Goal: Task Accomplishment & Management: Manage account settings

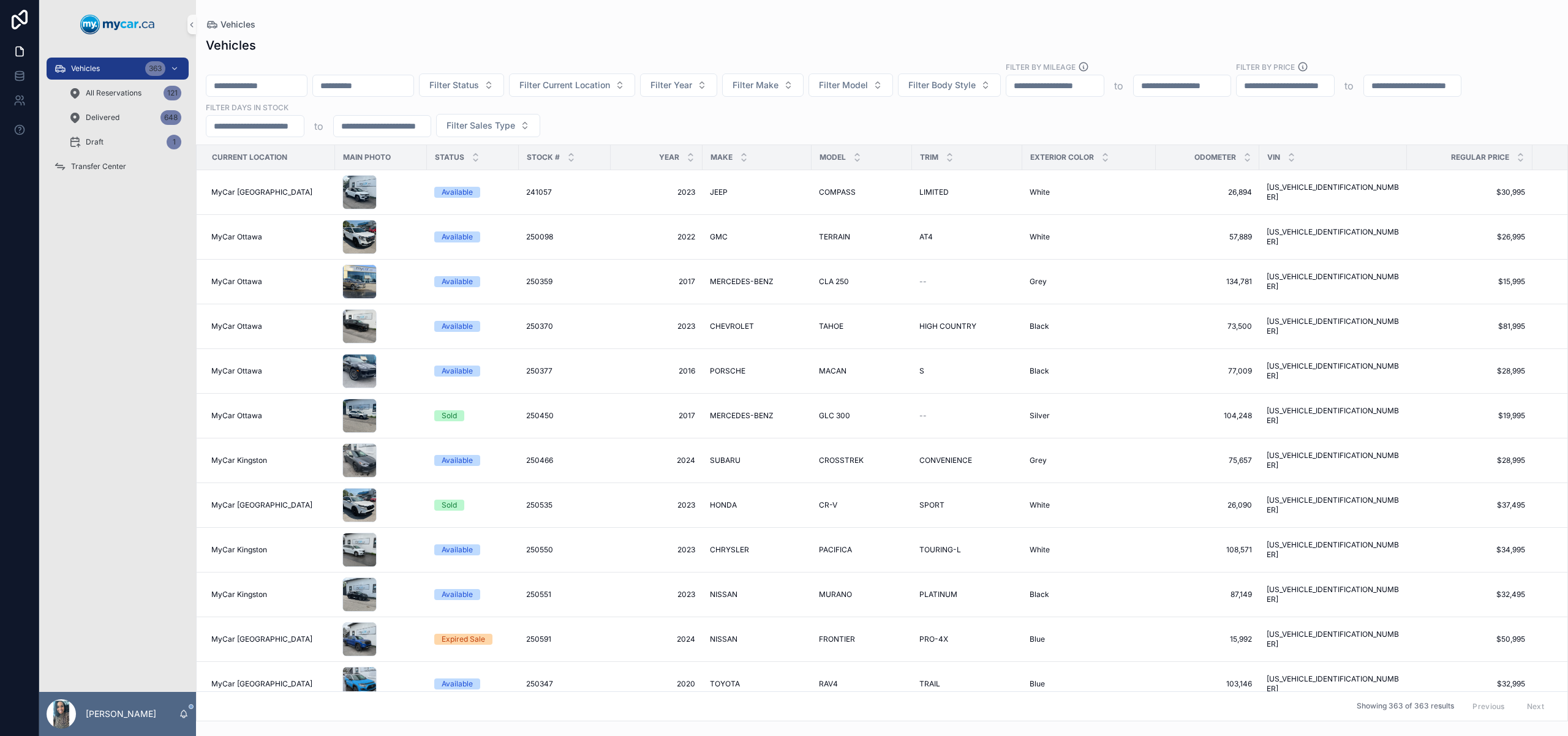
click at [271, 87] on input "scrollable content" at bounding box center [257, 86] width 100 height 17
click at [610, 83] on span "Filter Current Location" at bounding box center [564, 85] width 90 height 13
click at [589, 189] on span "MyCar Central" at bounding box center [564, 193] width 58 height 13
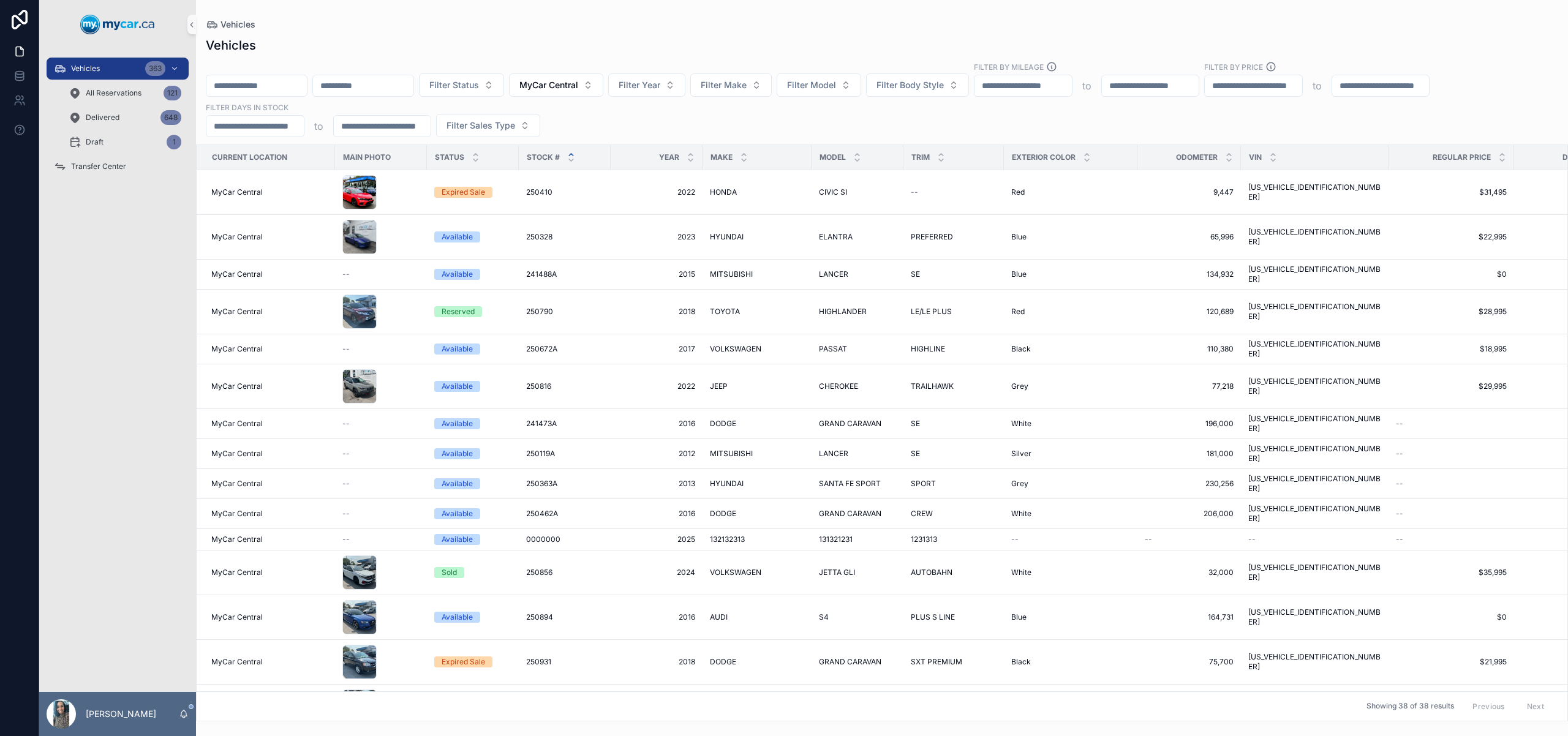
click at [570, 154] on icon "scrollable content" at bounding box center [571, 154] width 4 height 2
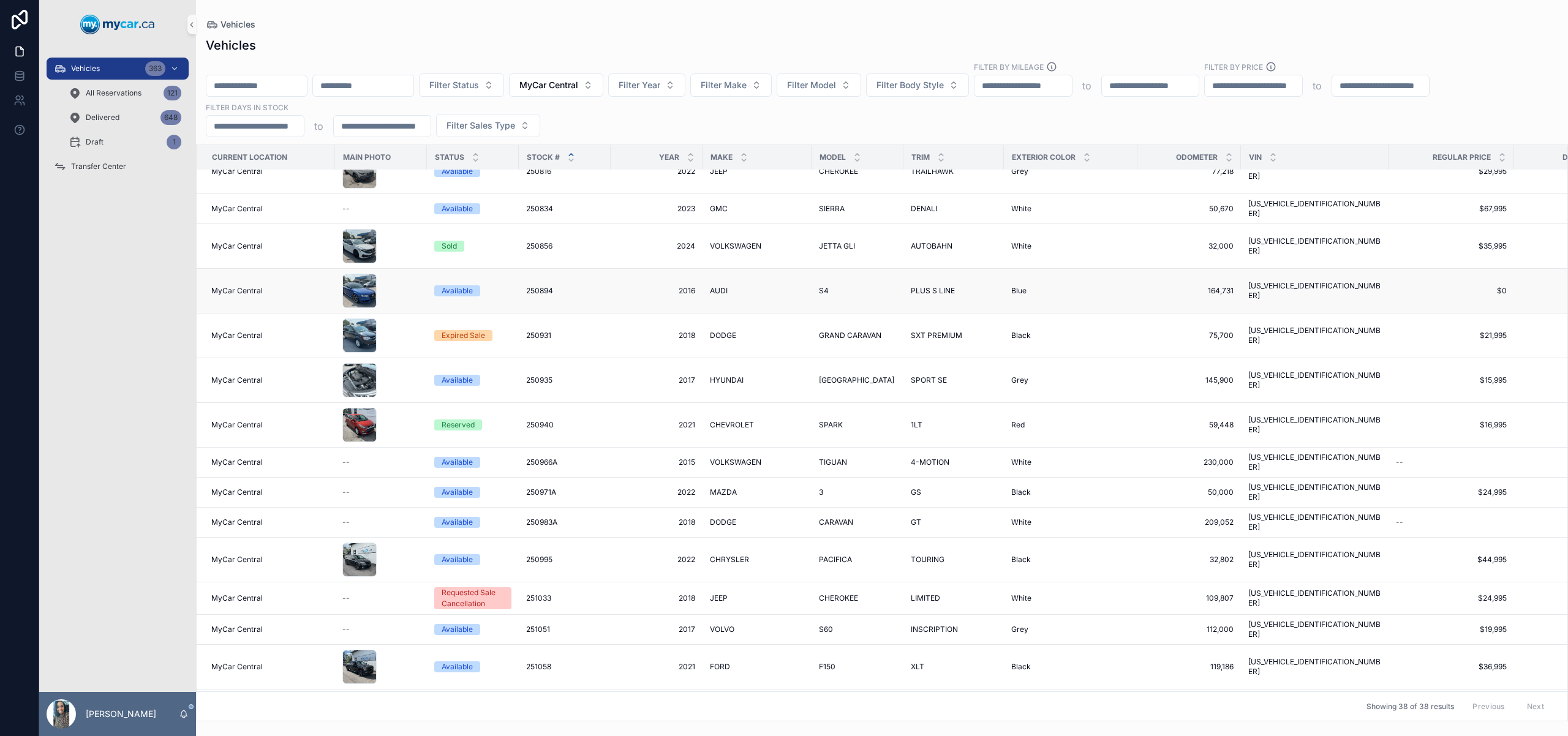
scroll to position [354, 0]
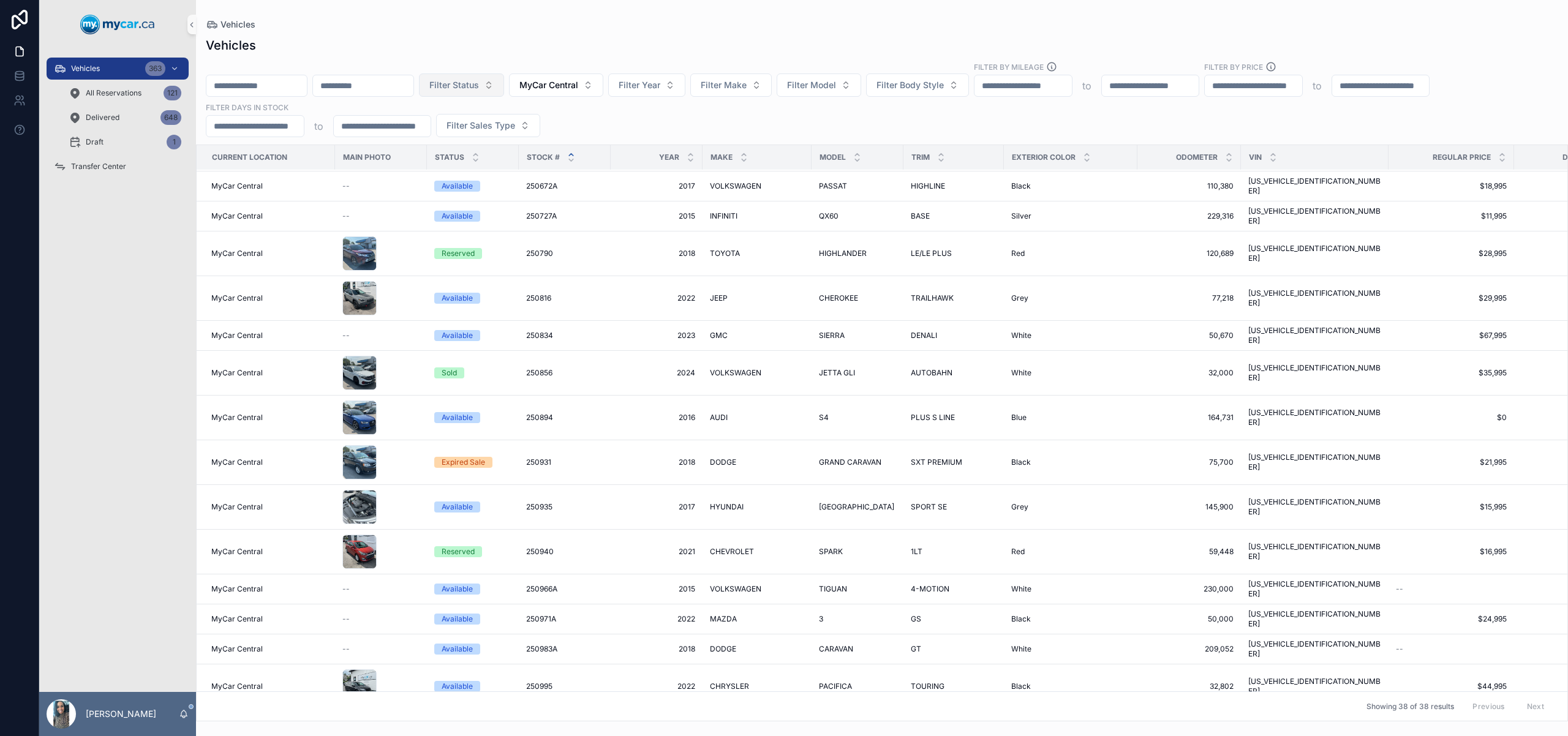
click at [479, 87] on span "Filter Status" at bounding box center [454, 85] width 49 height 13
click at [480, 133] on div "Available" at bounding box center [493, 135] width 147 height 20
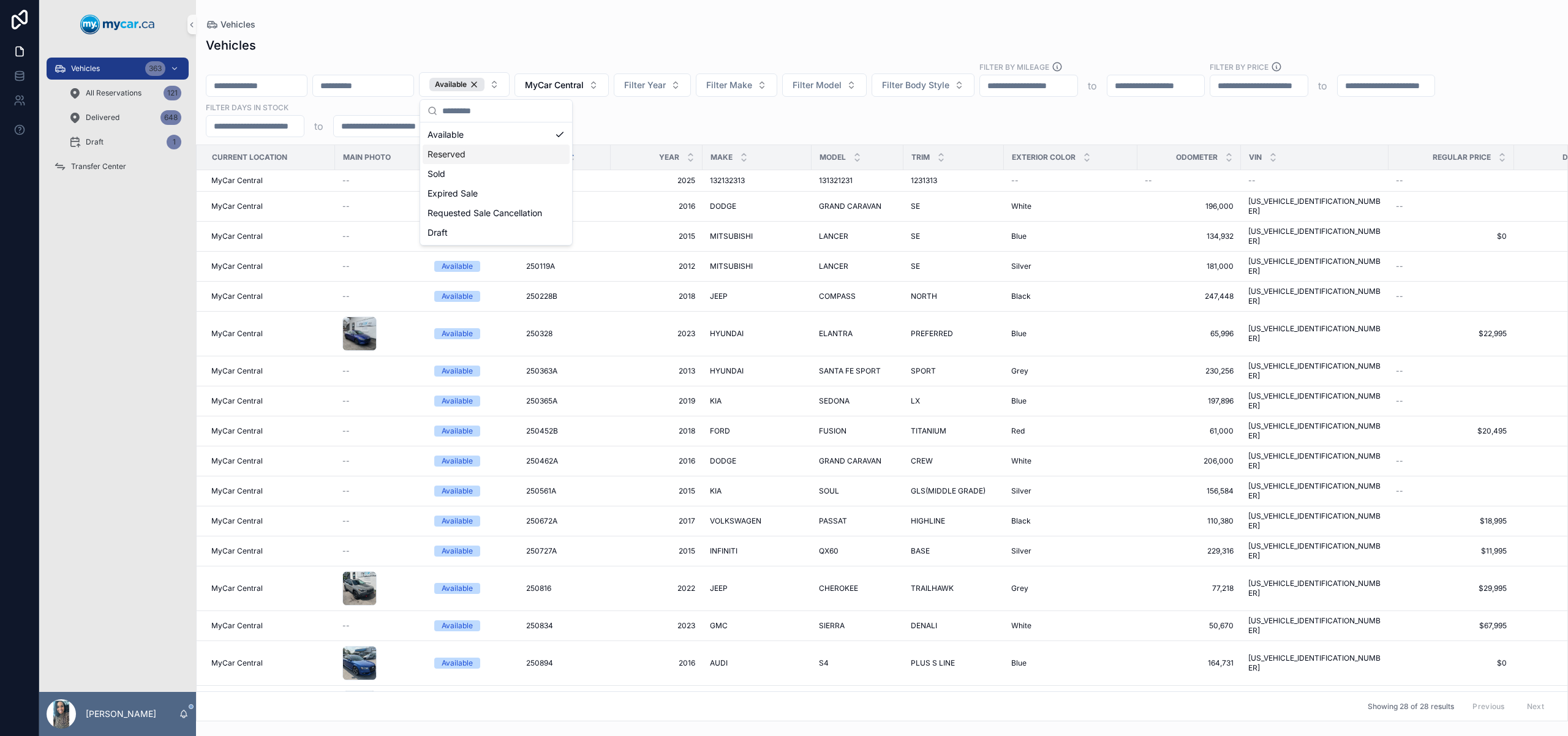
click at [671, 131] on div "Available MyCar Central Filter Year Filter Make Filter Model Filter Body Style …" at bounding box center [881, 99] width 1371 height 76
click at [484, 82] on div "Available" at bounding box center [457, 84] width 55 height 13
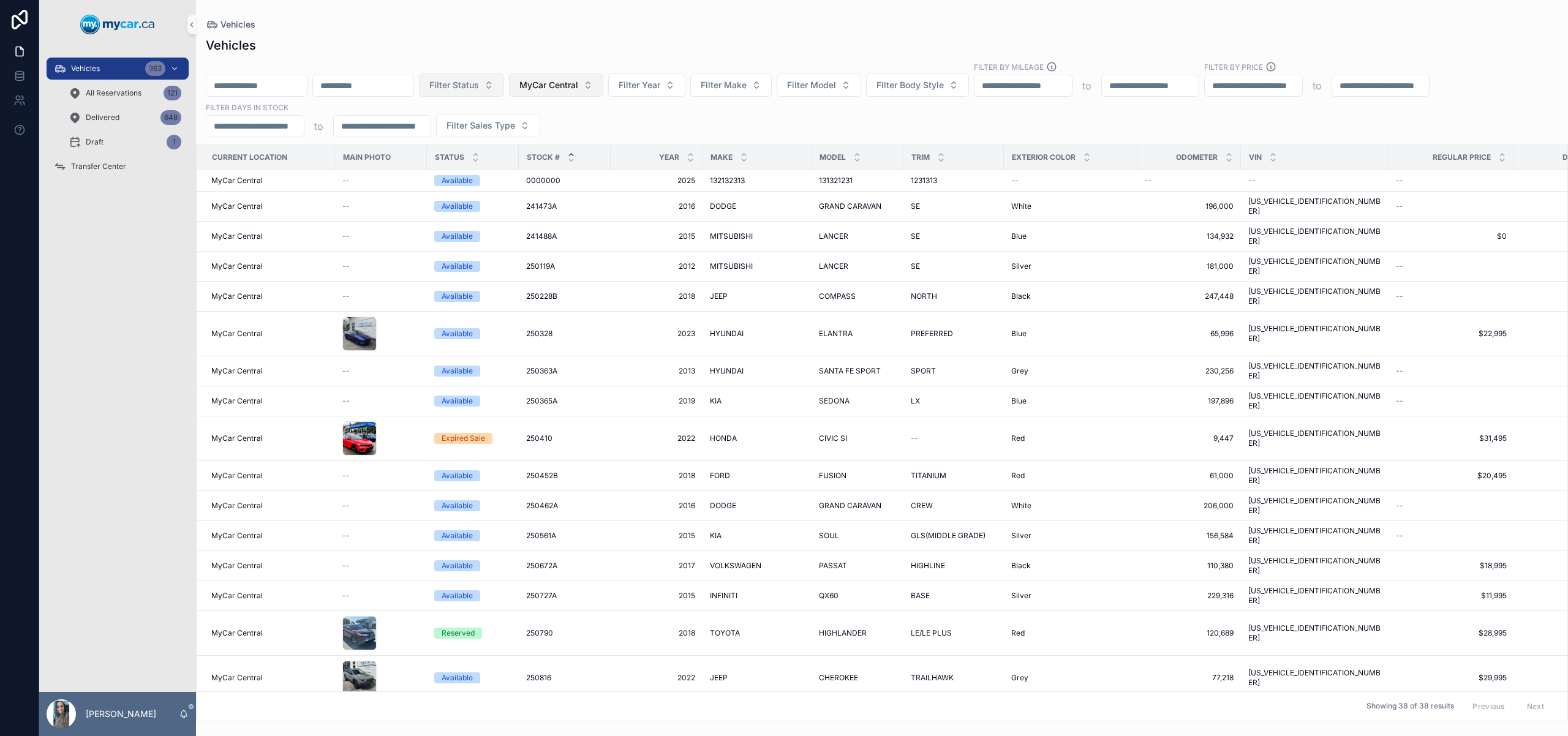
click at [578, 88] on span "MyCar Central" at bounding box center [548, 85] width 59 height 13
click at [562, 139] on div "None" at bounding box center [587, 135] width 147 height 20
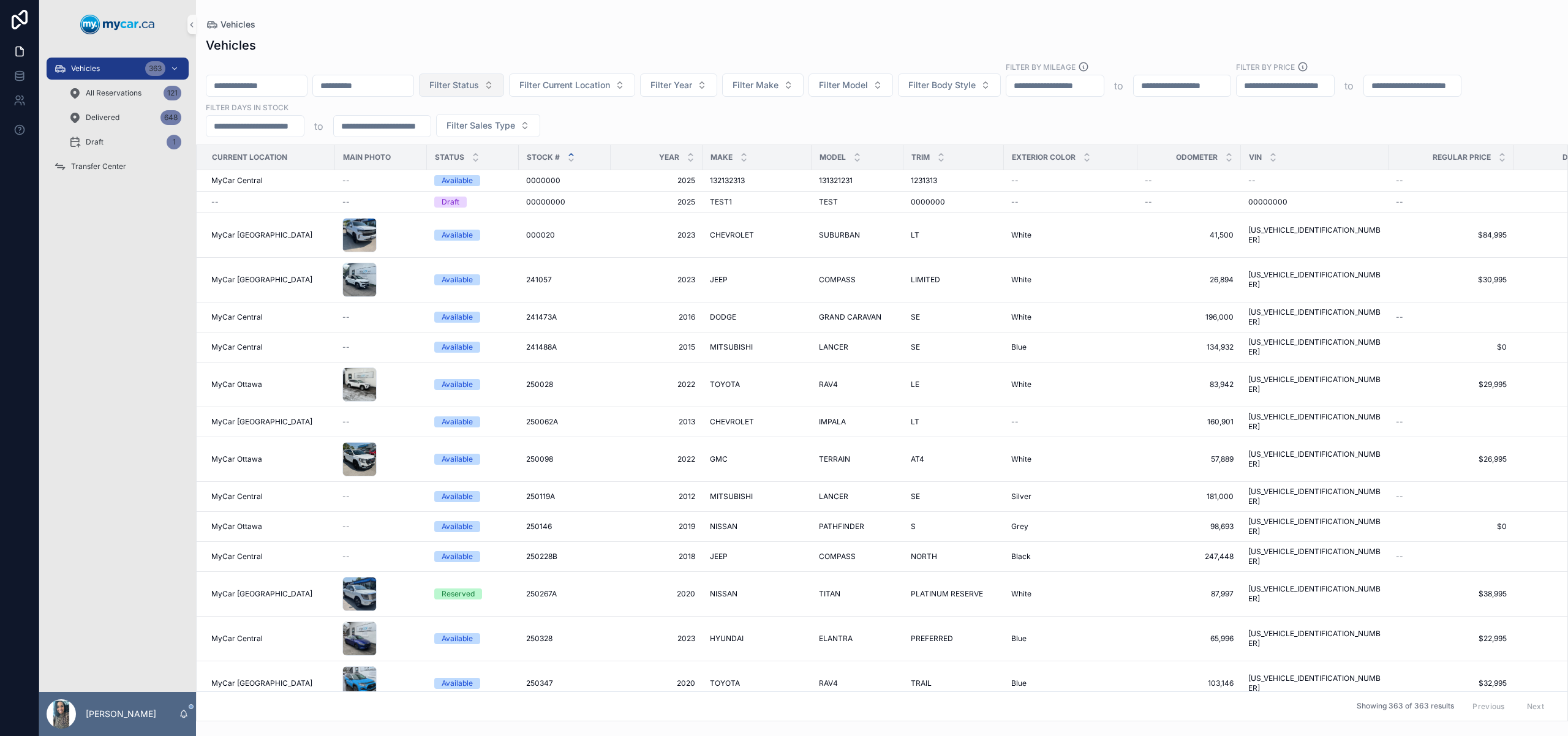
click at [240, 91] on input "scrollable content" at bounding box center [257, 86] width 100 height 17
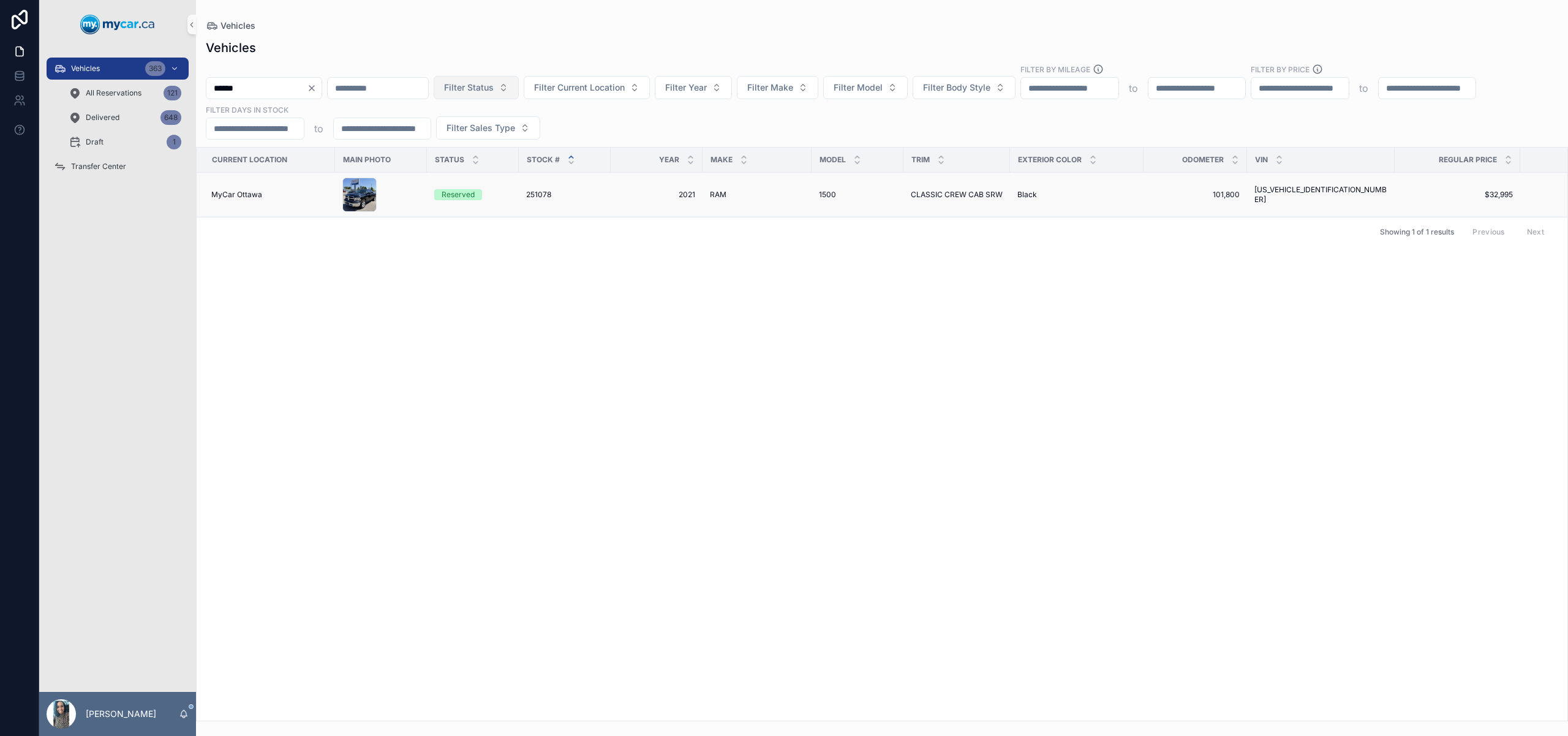
type input "******"
click at [586, 194] on div "251078 251078" at bounding box center [564, 195] width 77 height 10
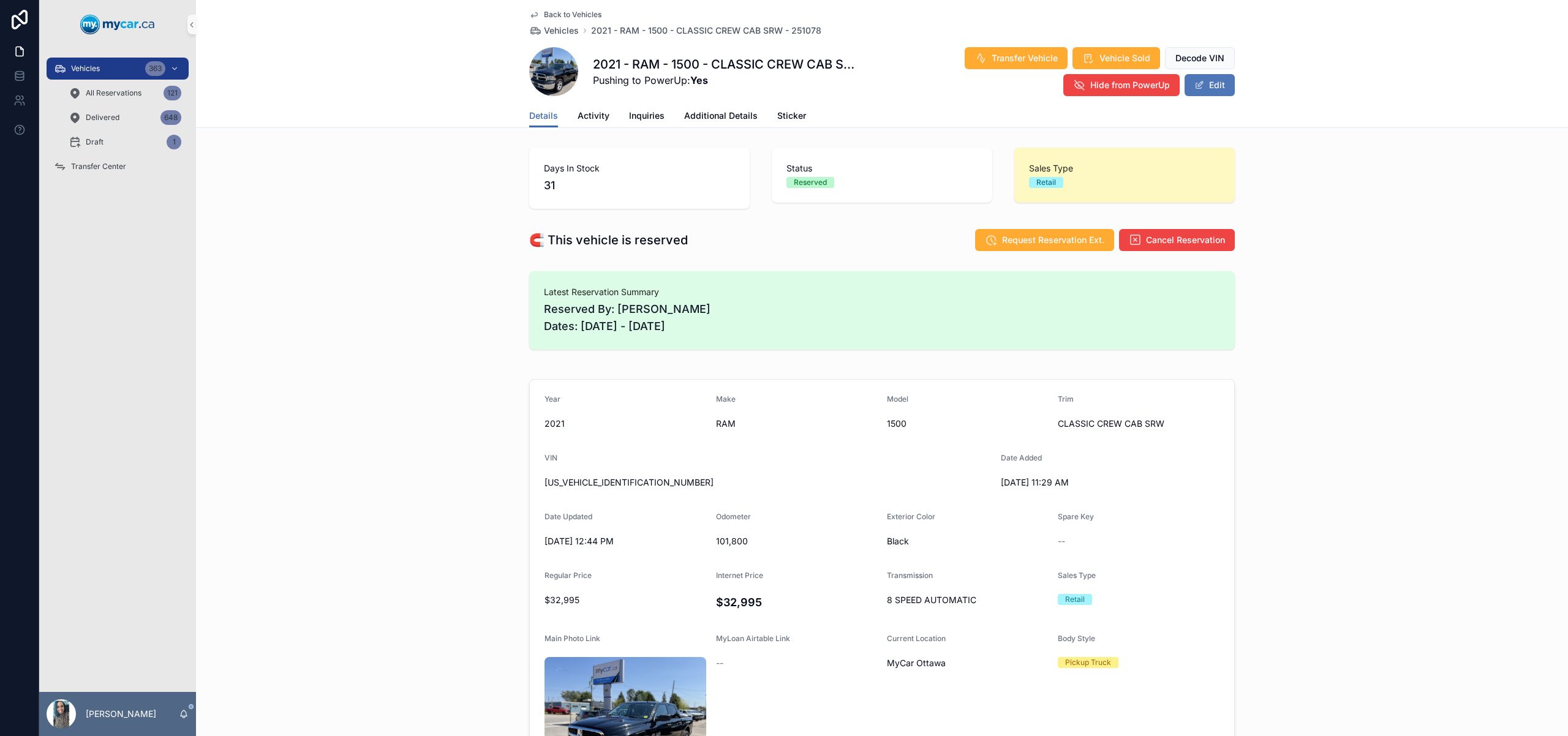
click at [1212, 90] on button "Edit" at bounding box center [1209, 84] width 50 height 22
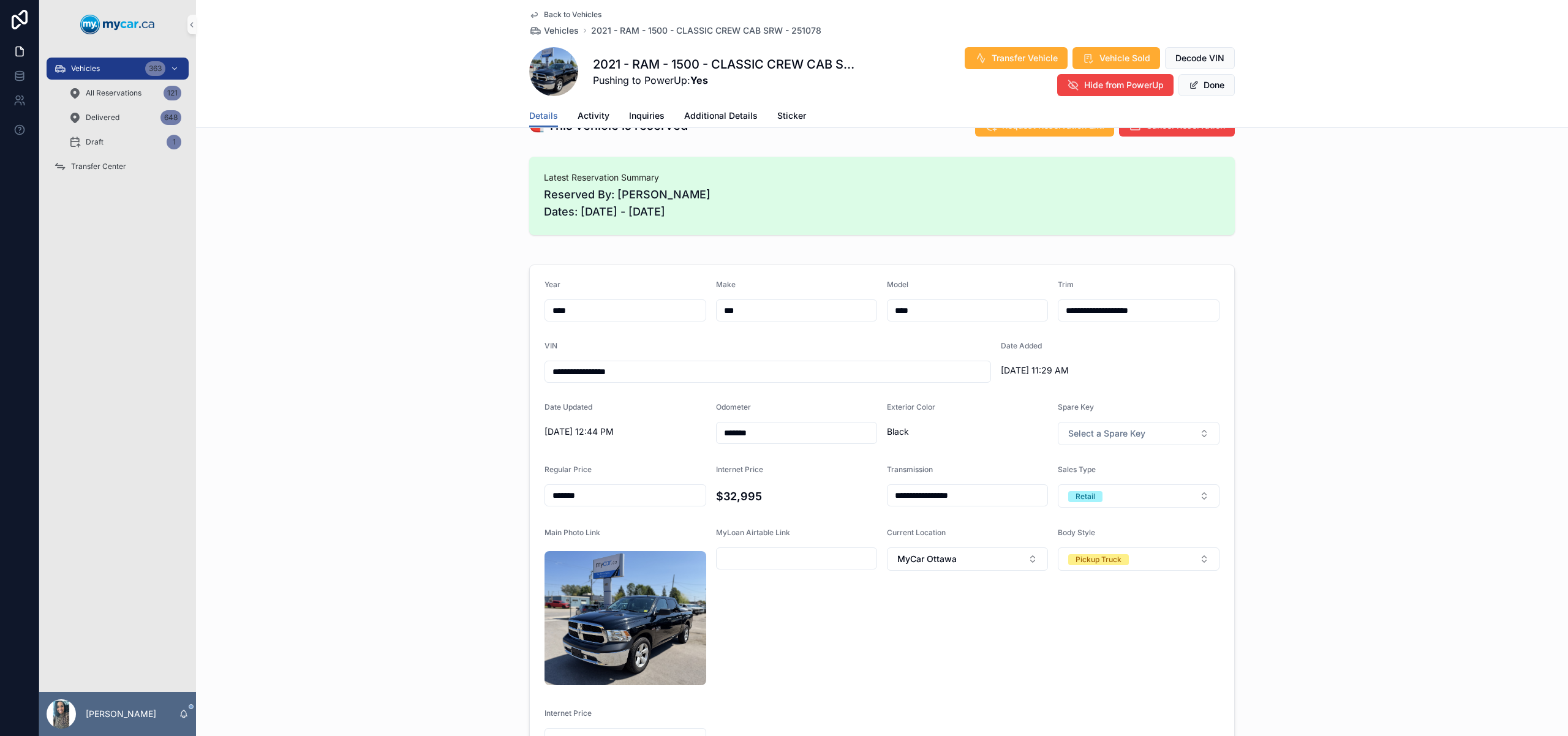
scroll to position [168, 0]
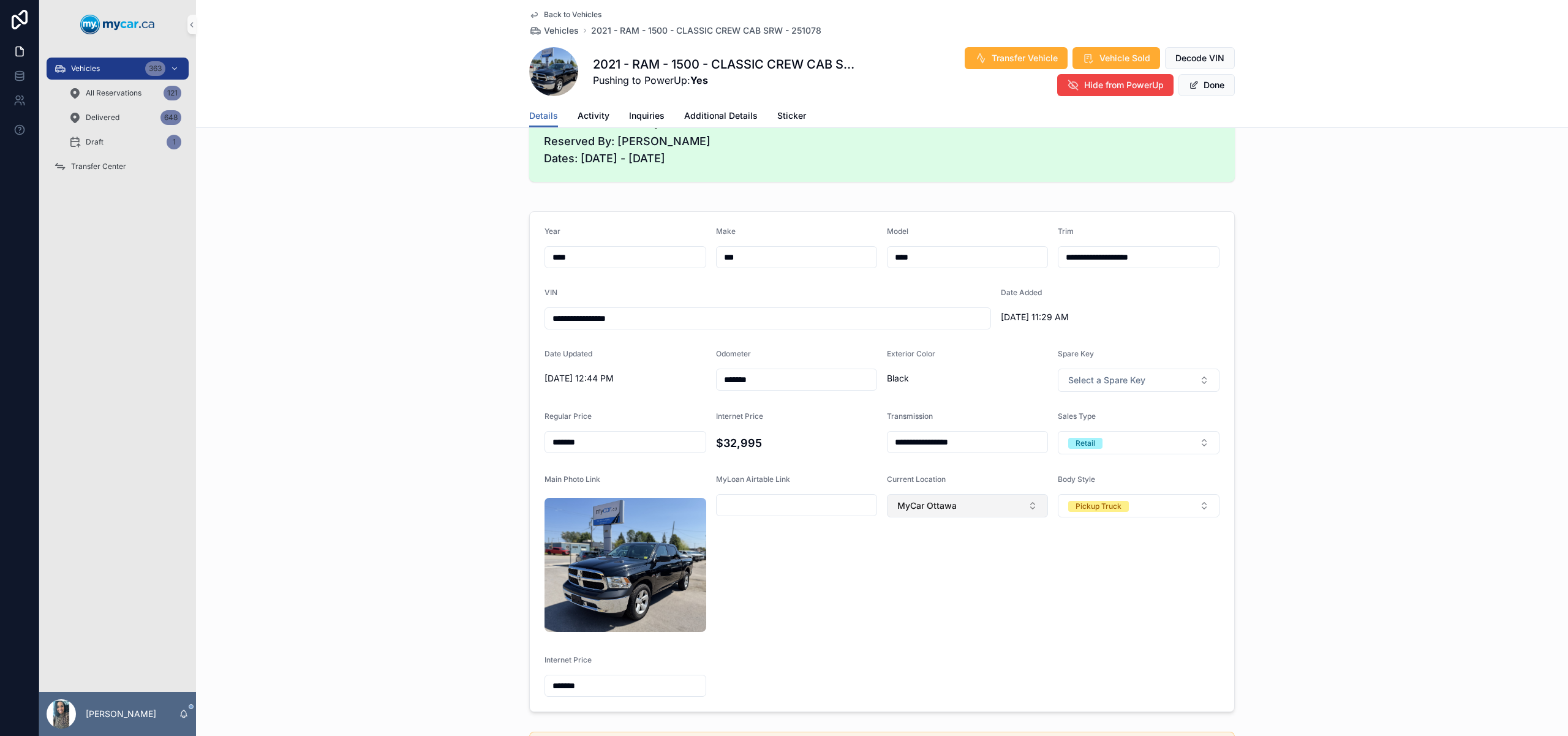
click at [961, 511] on button "MyCar Ottawa" at bounding box center [967, 505] width 161 height 23
click at [953, 630] on div "MyCar Central" at bounding box center [962, 634] width 155 height 20
click at [1209, 85] on button "Done" at bounding box center [1206, 84] width 56 height 22
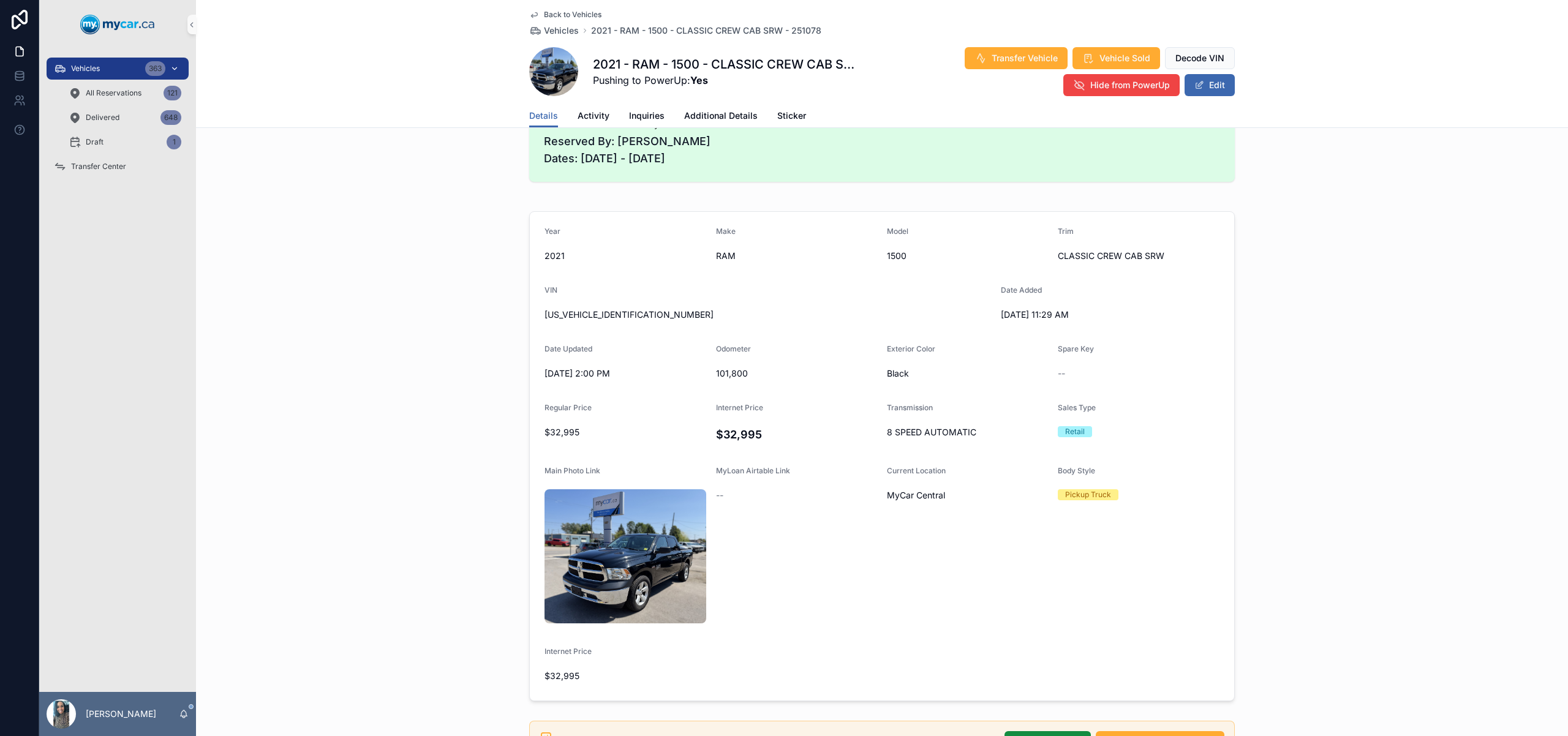
click at [104, 71] on div "Vehicles 363" at bounding box center [117, 69] width 127 height 20
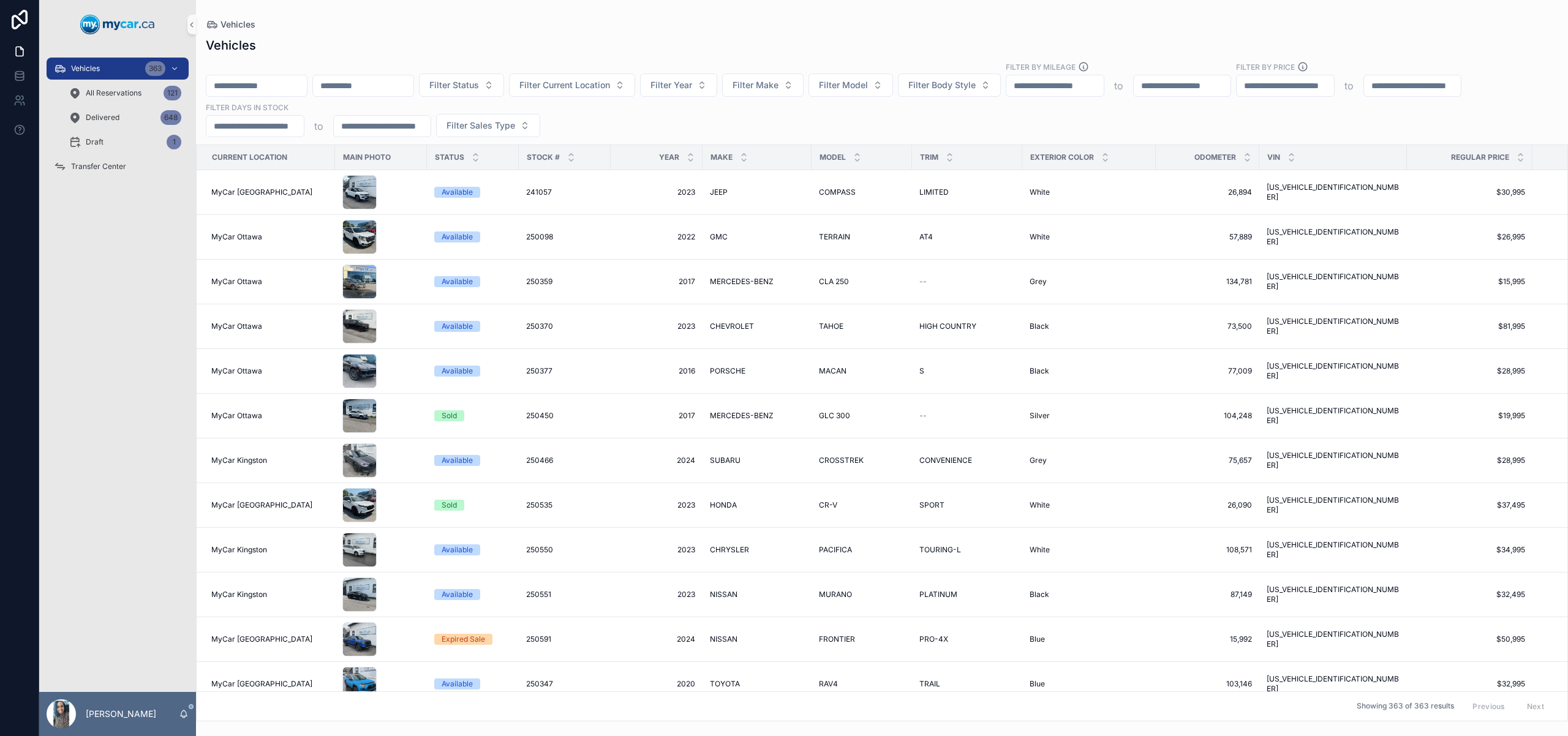
click at [393, 90] on input "scrollable content" at bounding box center [363, 86] width 100 height 17
click at [261, 86] on input "scrollable content" at bounding box center [257, 86] width 100 height 17
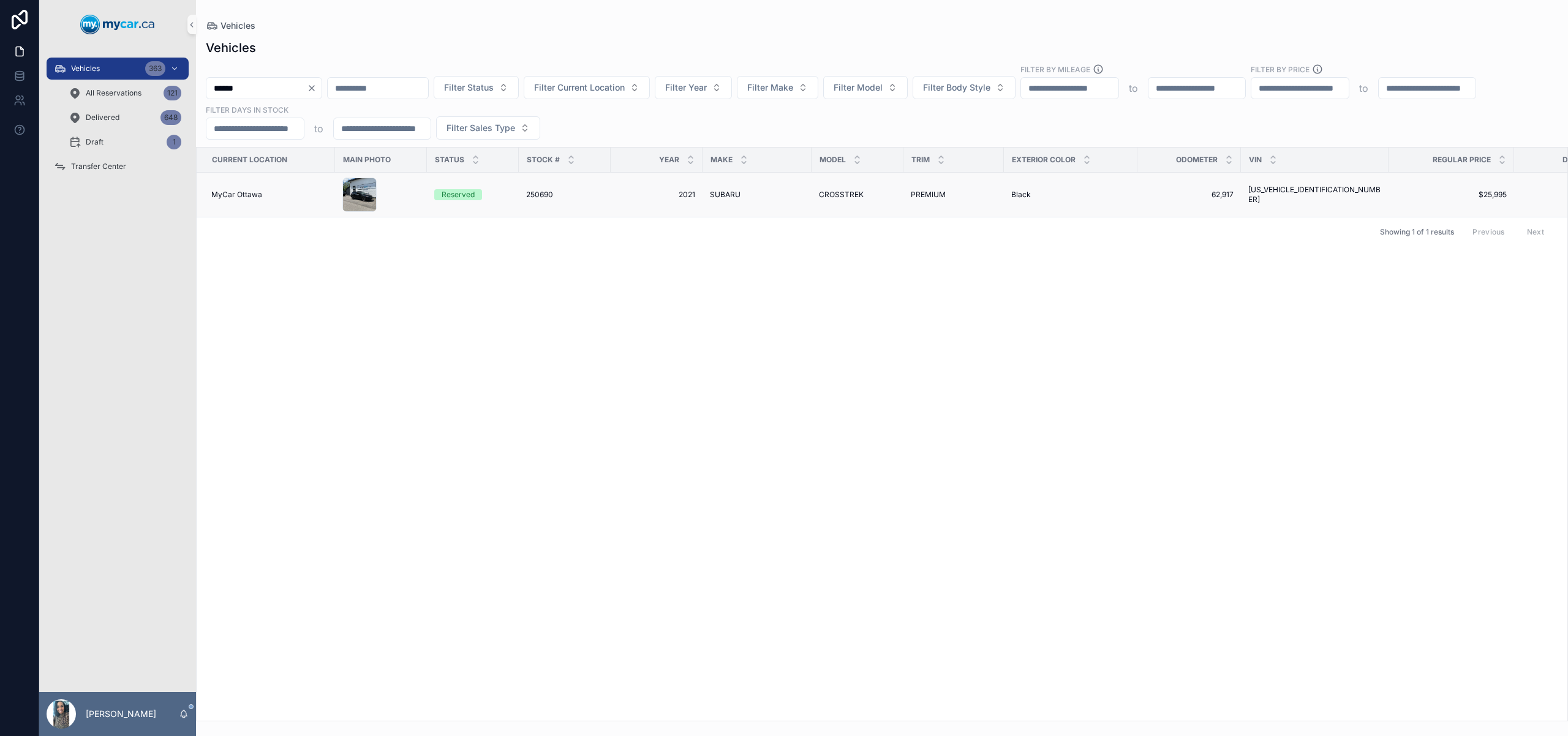
type input "******"
click at [592, 191] on div "250690 250690" at bounding box center [564, 195] width 77 height 10
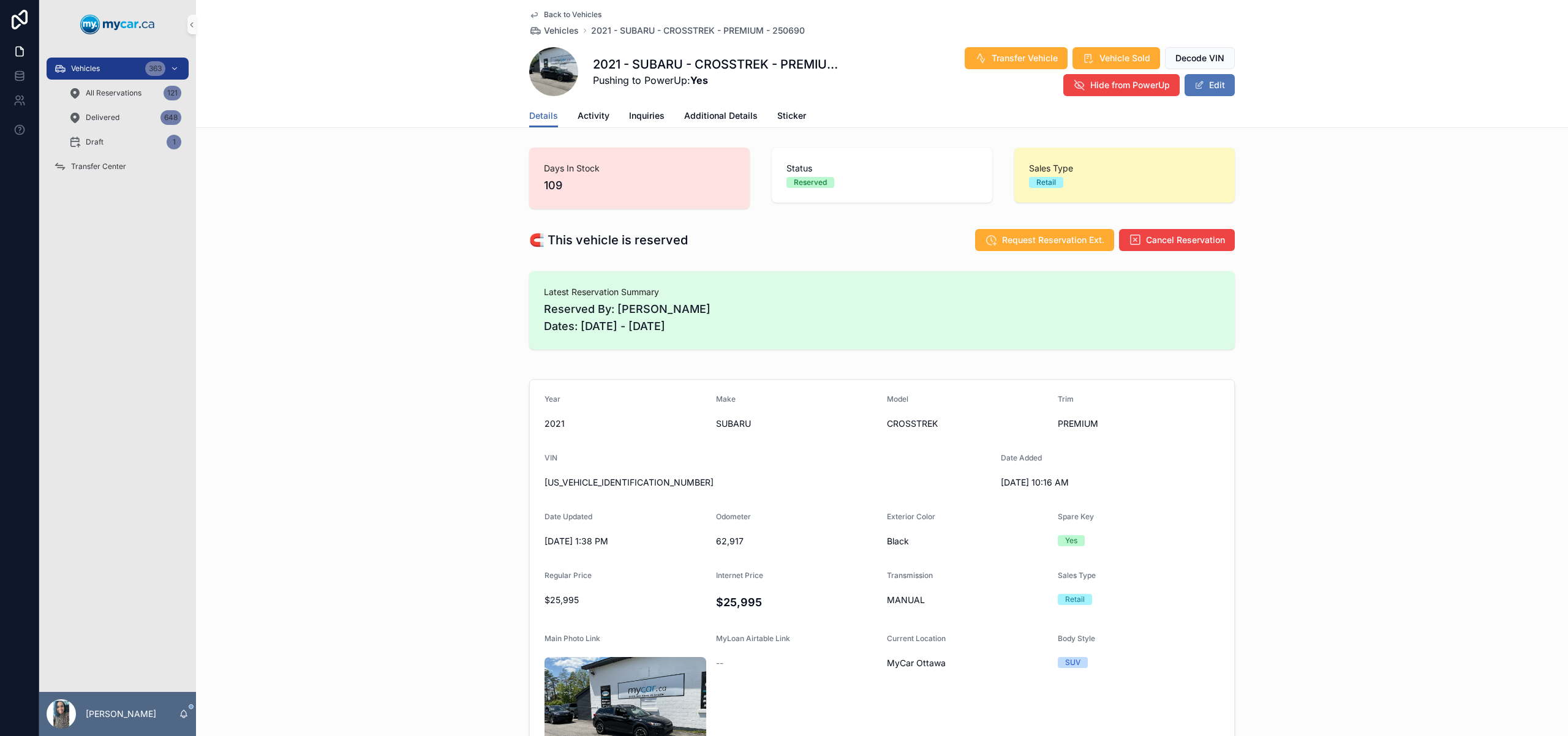
click at [1213, 88] on button "Edit" at bounding box center [1209, 84] width 50 height 22
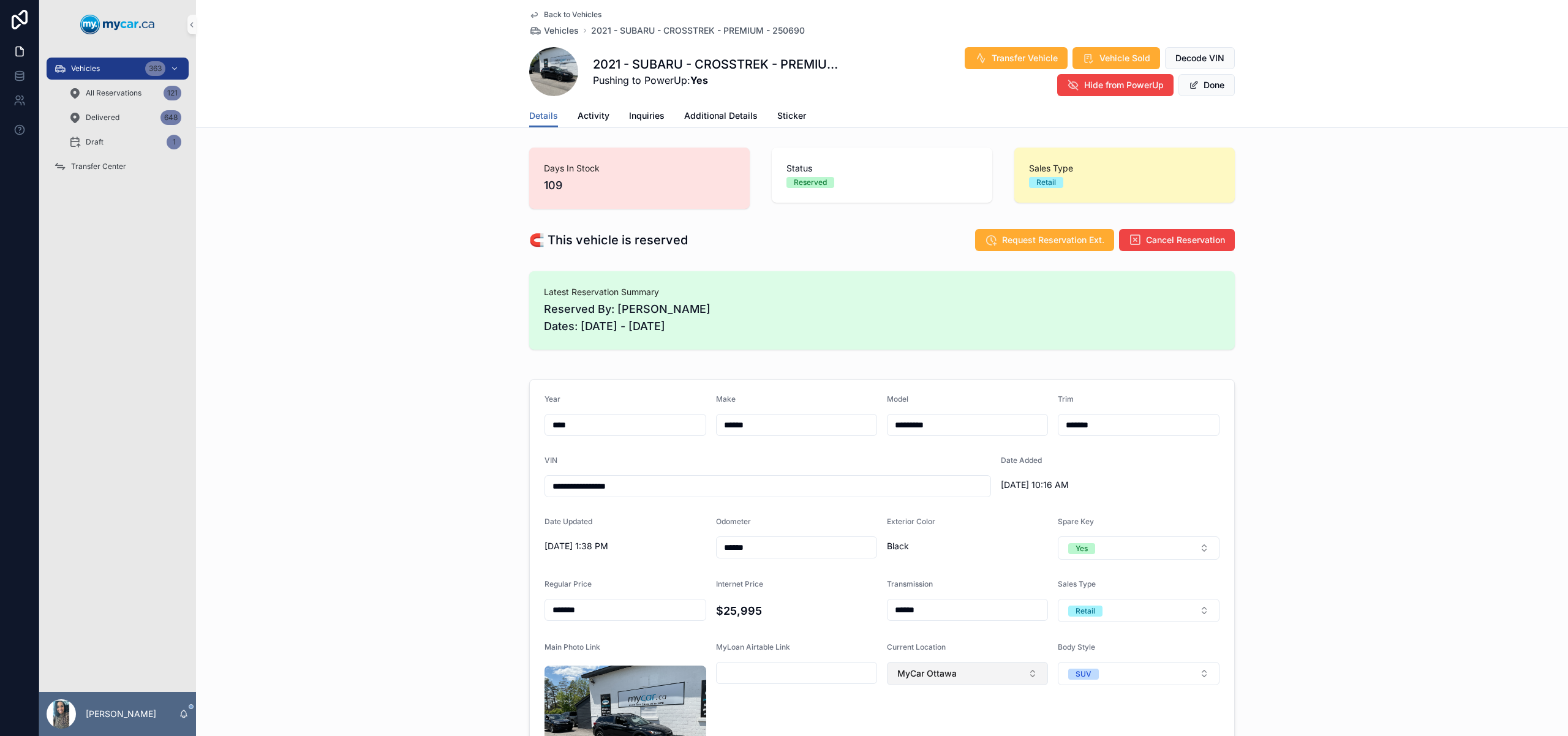
click at [955, 671] on button "MyCar Ottawa" at bounding box center [967, 673] width 161 height 23
click at [972, 572] on div "MyCar Central" at bounding box center [962, 568] width 155 height 20
click at [1212, 88] on button "Done" at bounding box center [1206, 84] width 56 height 22
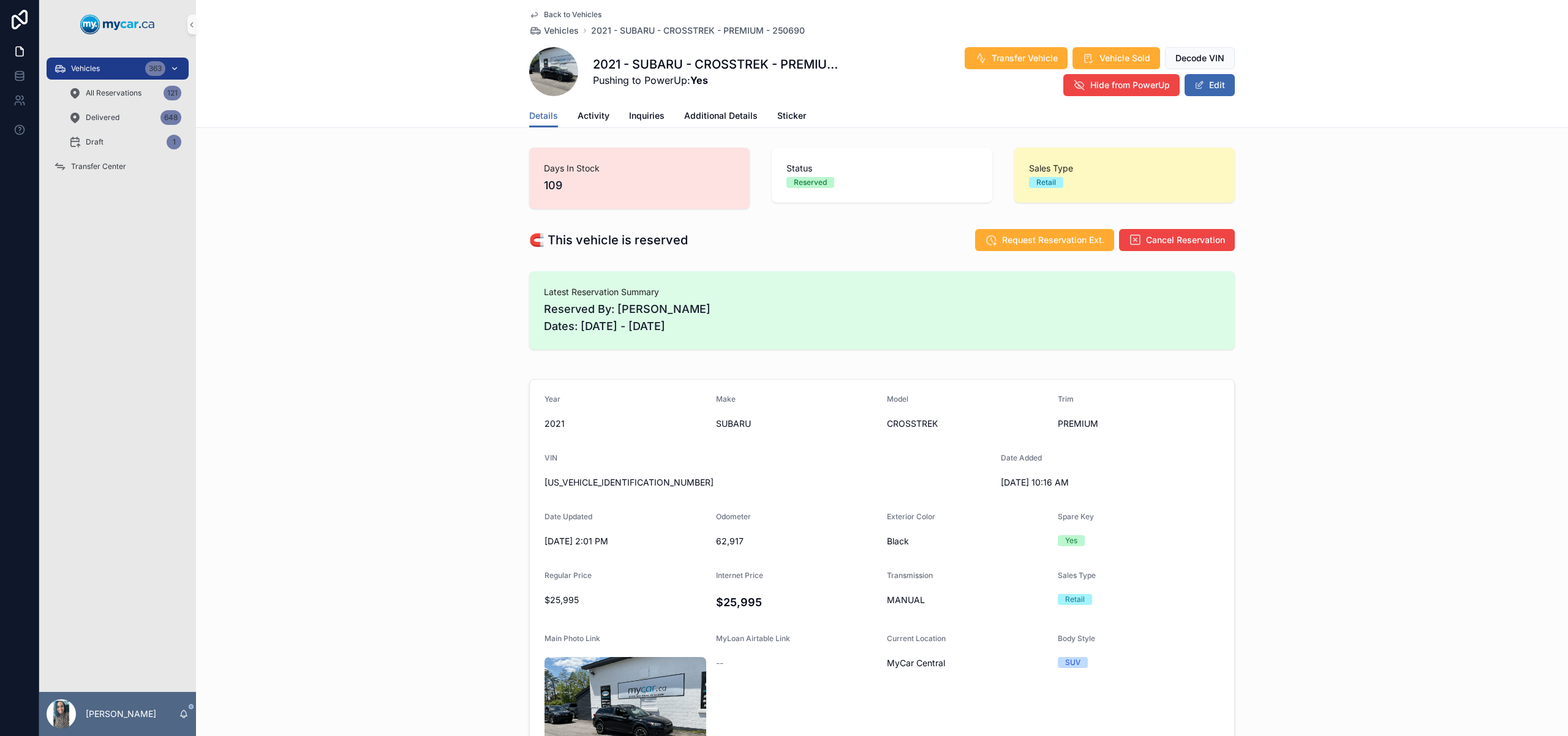
click at [100, 73] on div "Vehicles 363" at bounding box center [117, 69] width 127 height 20
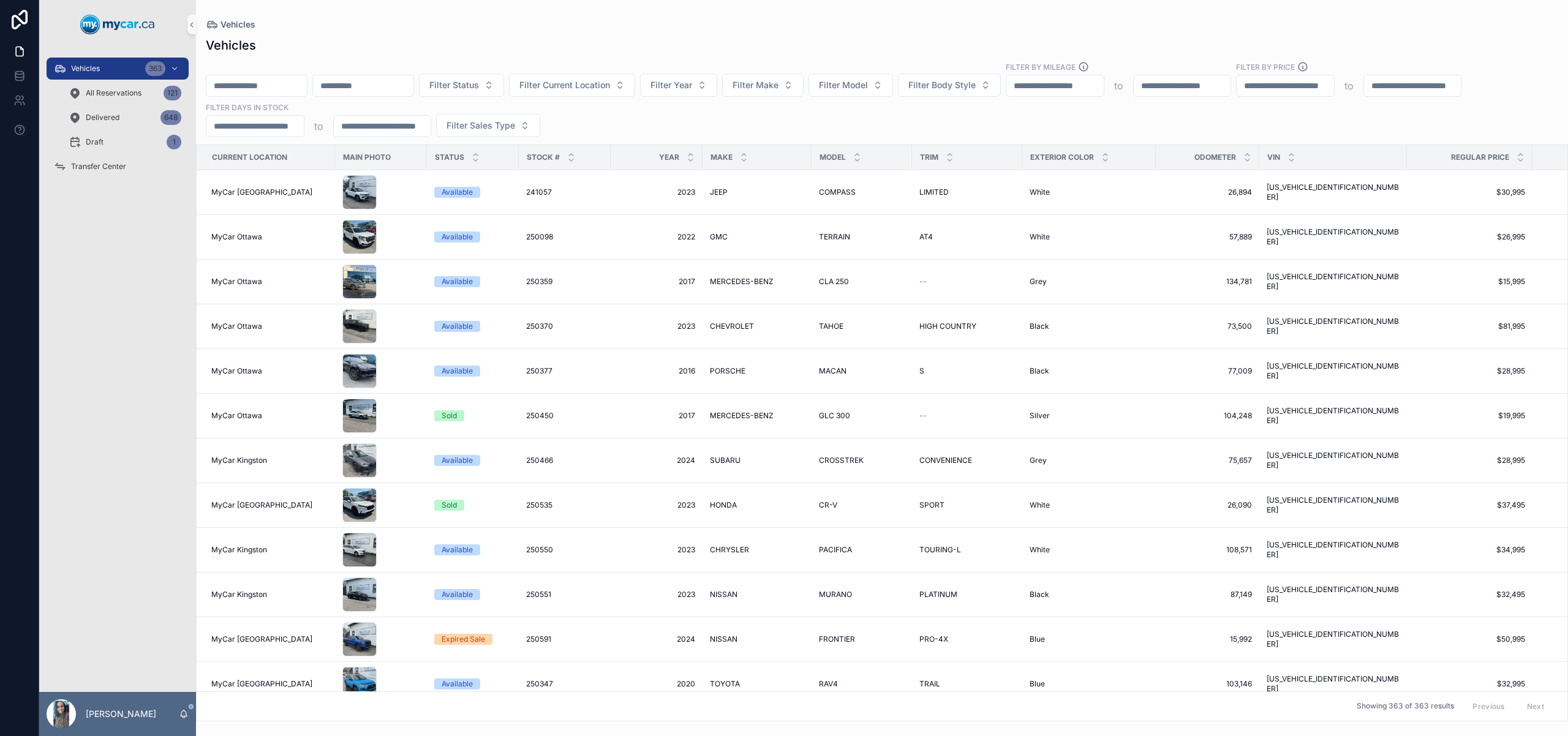
click at [282, 83] on input "scrollable content" at bounding box center [257, 86] width 100 height 17
paste input "******"
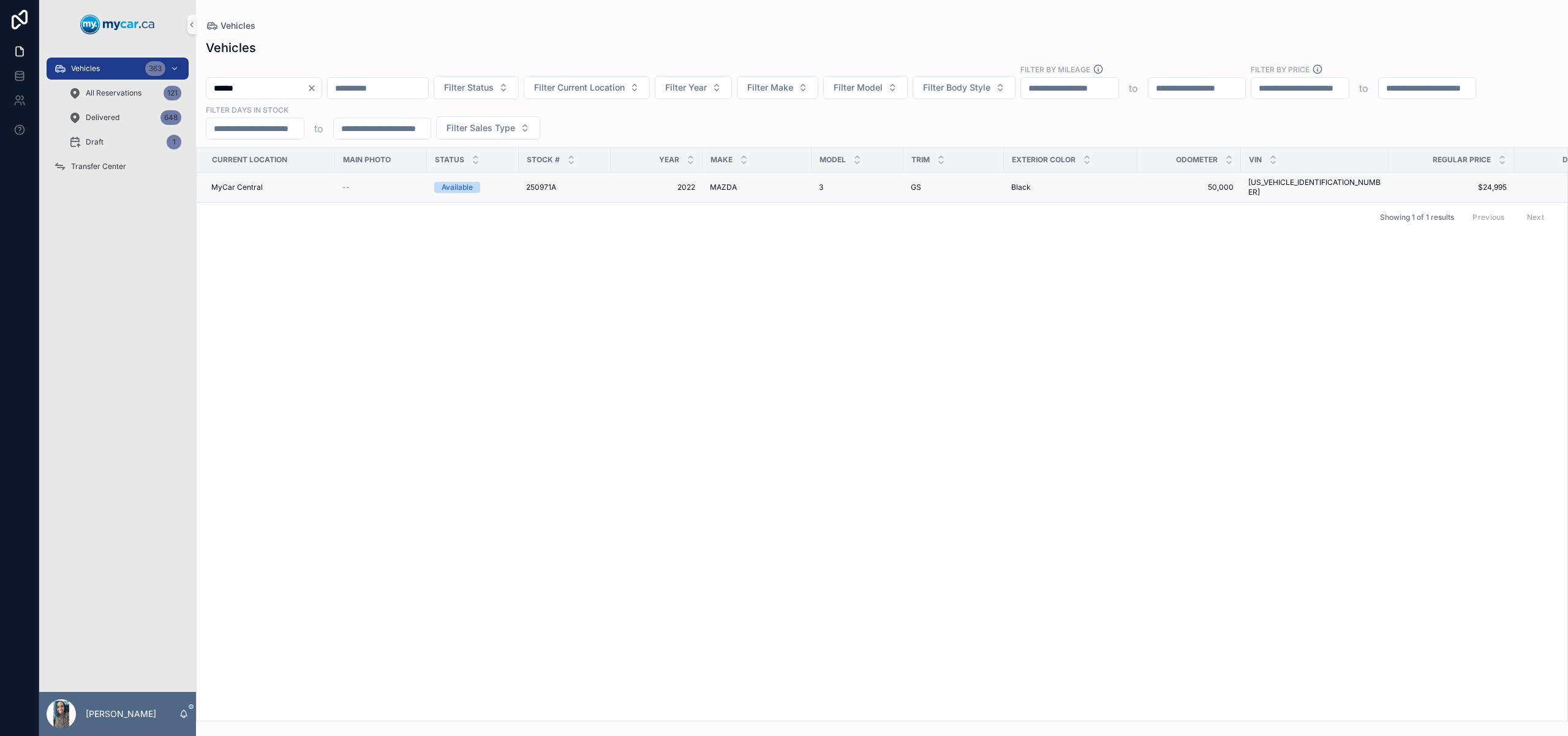
type input "******"
click at [748, 187] on div "MAZDA MAZDA" at bounding box center [757, 187] width 94 height 10
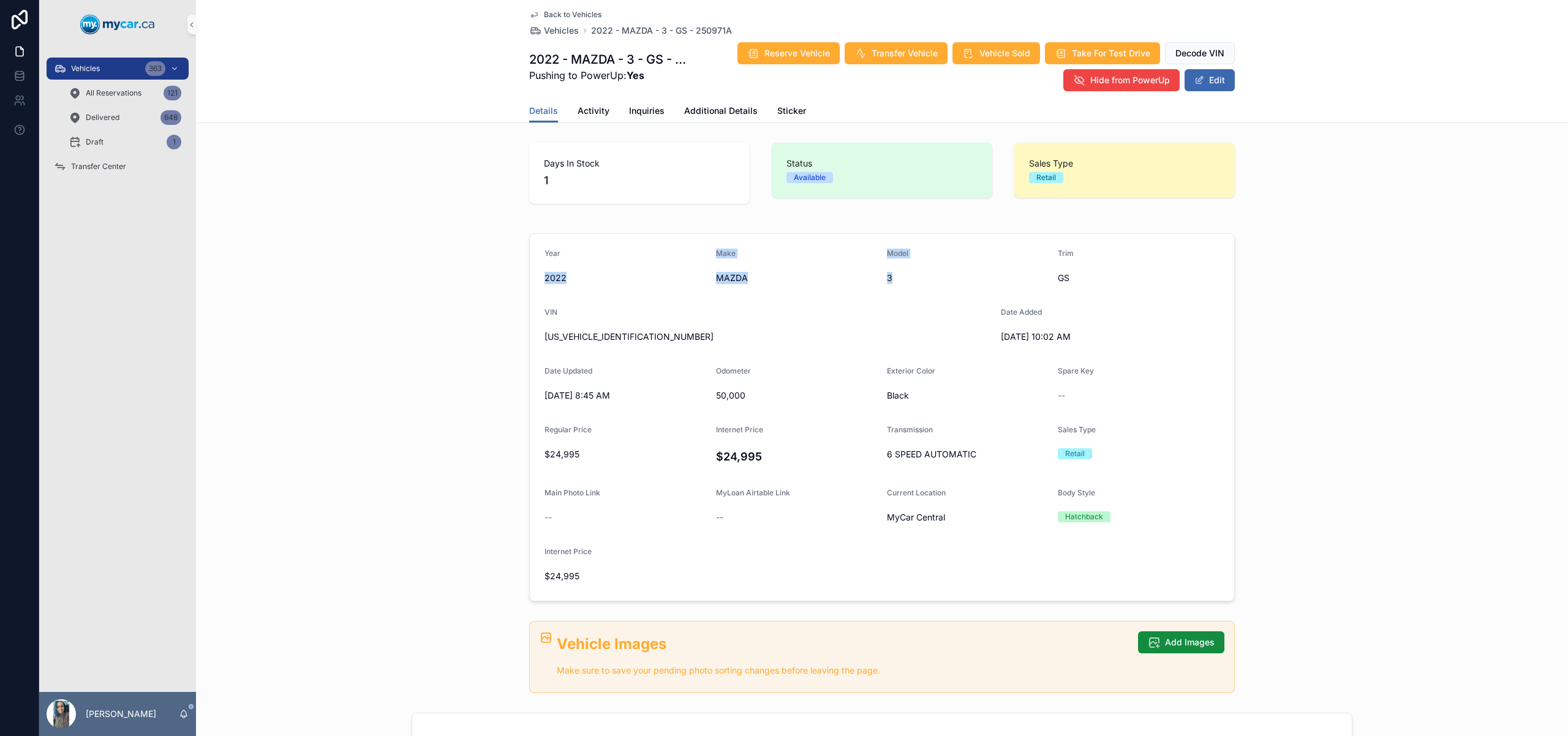
drag, startPoint x: 896, startPoint y: 285, endPoint x: 540, endPoint y: 281, distance: 356.0
click at [540, 281] on form "Year [DATE] Make MAZDA Model 3 Trim GS VIN [US_VEHICLE_IDENTIFICATION_NUMBER] D…" at bounding box center [882, 417] width 705 height 367
click at [536, 279] on form "Year [DATE] Make MAZDA Model 3 Trim GS VIN [US_VEHICLE_IDENTIFICATION_NUMBER] D…" at bounding box center [882, 417] width 705 height 367
drag, startPoint x: 538, startPoint y: 278, endPoint x: 900, endPoint y: 279, distance: 362.0
click at [900, 279] on form "Year [DATE] Make MAZDA Model 3 Trim GS VIN [US_VEHICLE_IDENTIFICATION_NUMBER] D…" at bounding box center [882, 417] width 705 height 367
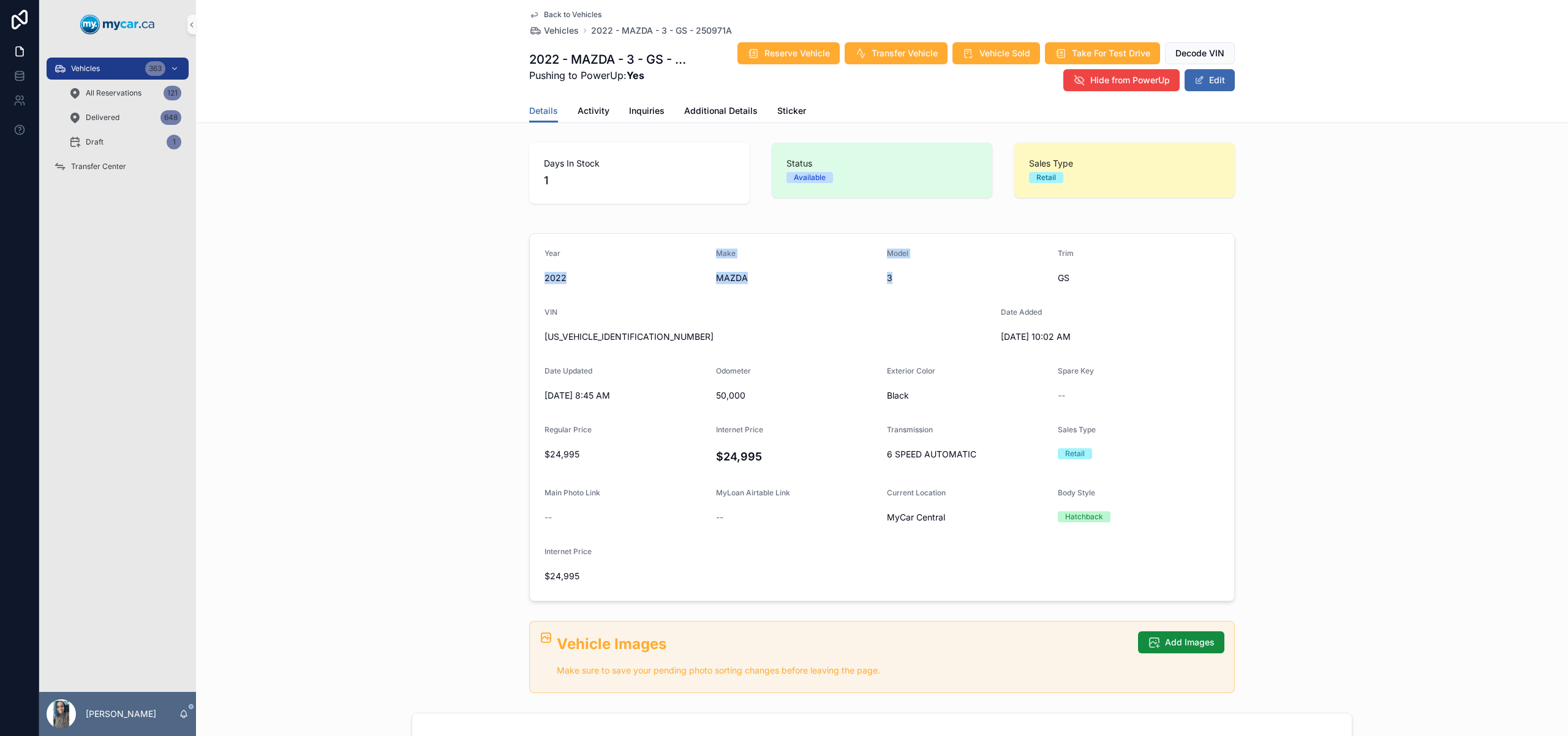
copy form "2022 Make MAZDA Model 3"
